Goal: Information Seeking & Learning: Learn about a topic

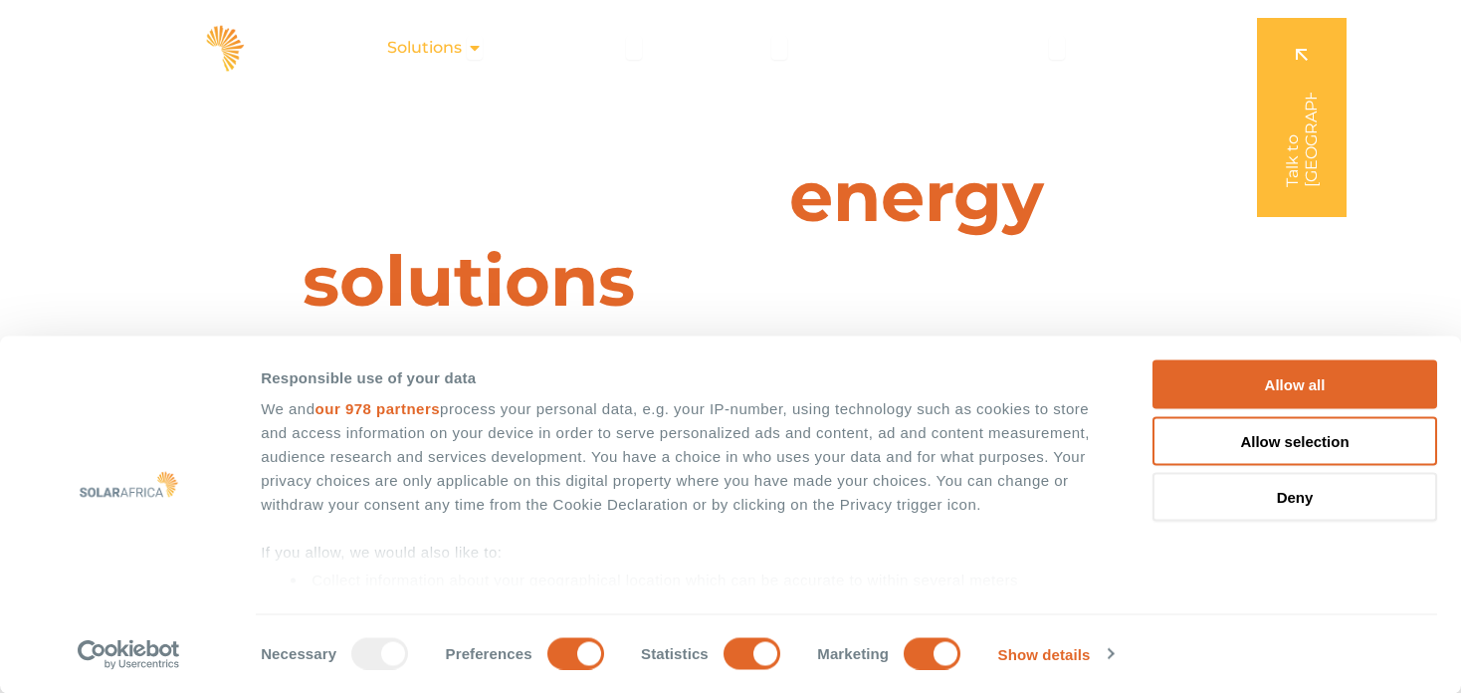
click at [450, 53] on span "Solutions" at bounding box center [424, 48] width 75 height 24
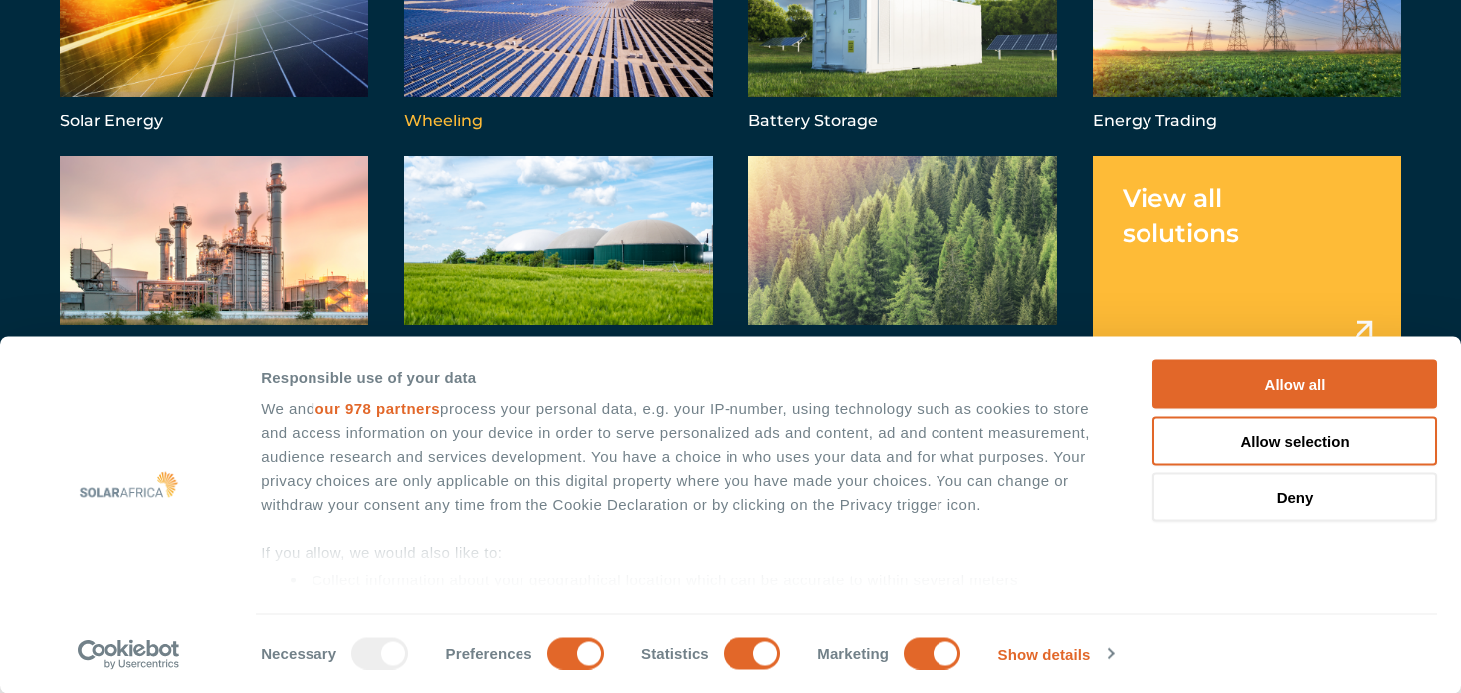
scroll to position [239, 0]
click at [443, 415] on div "We and our 978 partners process your personal data, e.g. your IP-number, using …" at bounding box center [684, 580] width 847 height 366
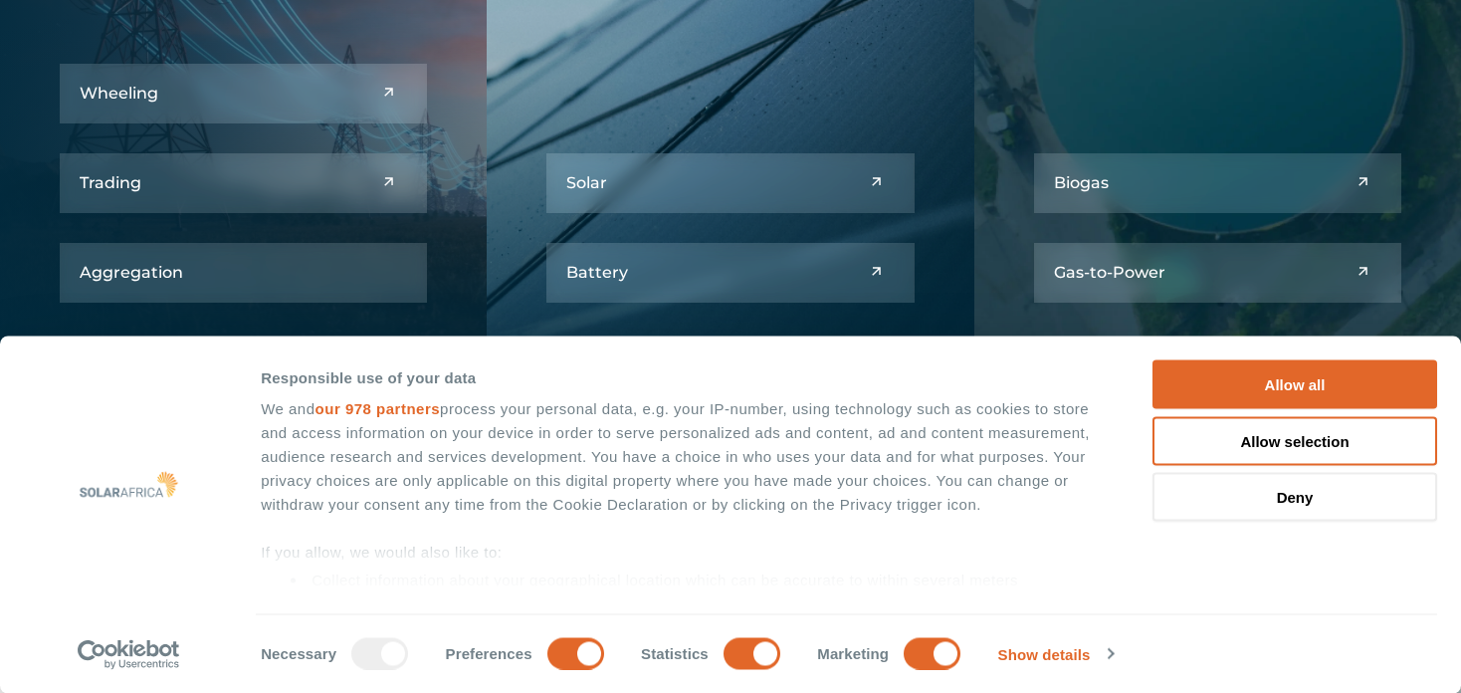
scroll to position [2547, 0]
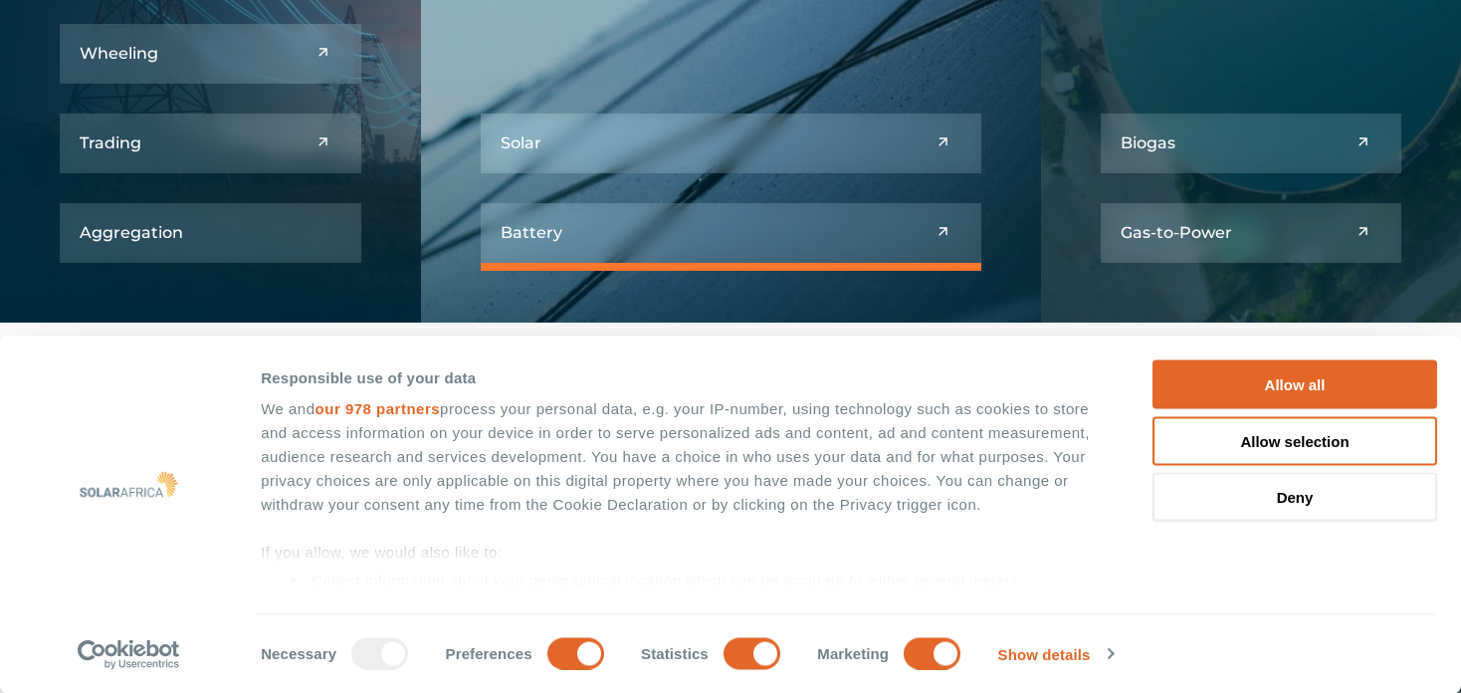
click at [654, 240] on link at bounding box center [731, 233] width 501 height 60
